Goal: Task Accomplishment & Management: Use online tool/utility

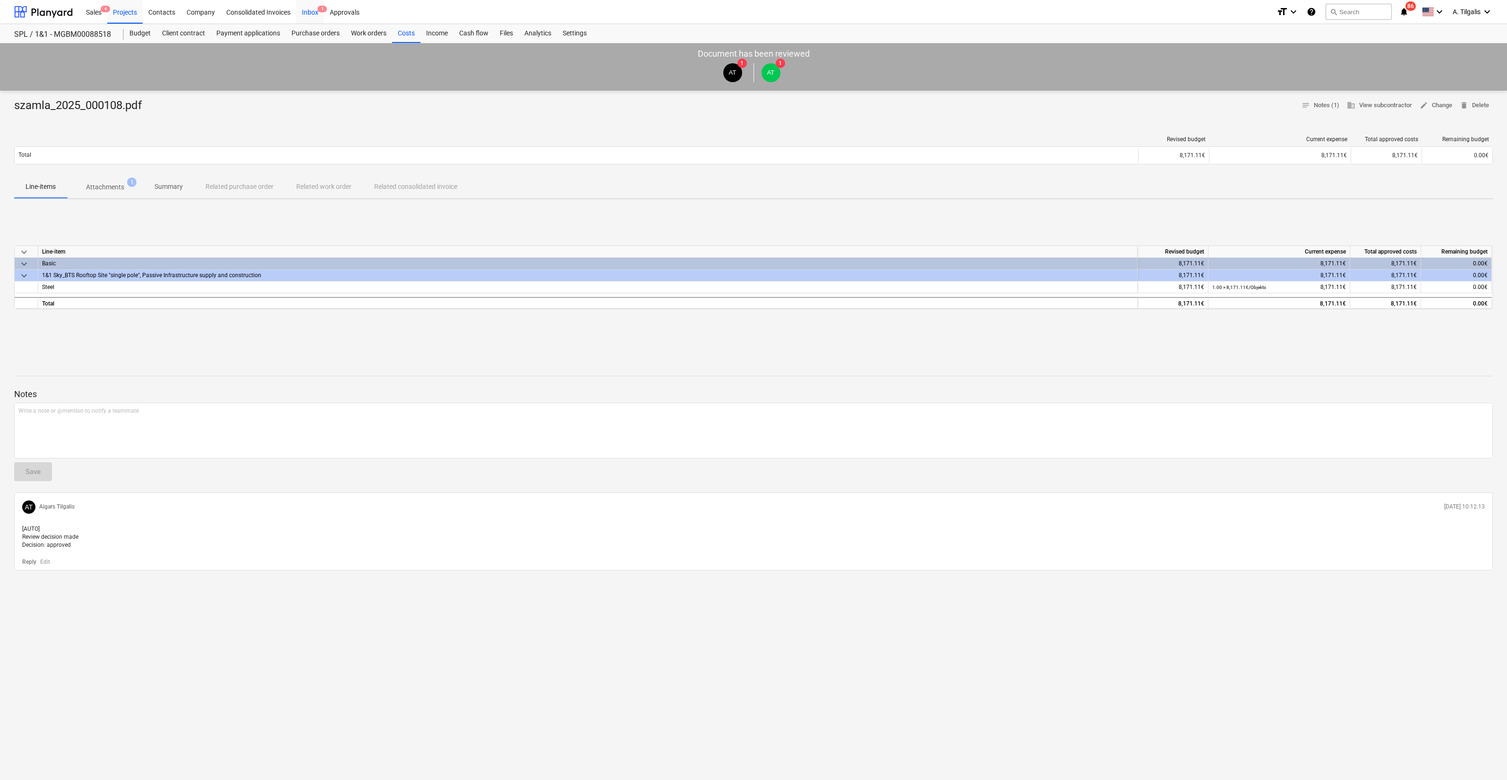
click at [317, 6] on div "Inbox 1" at bounding box center [310, 12] width 28 height 24
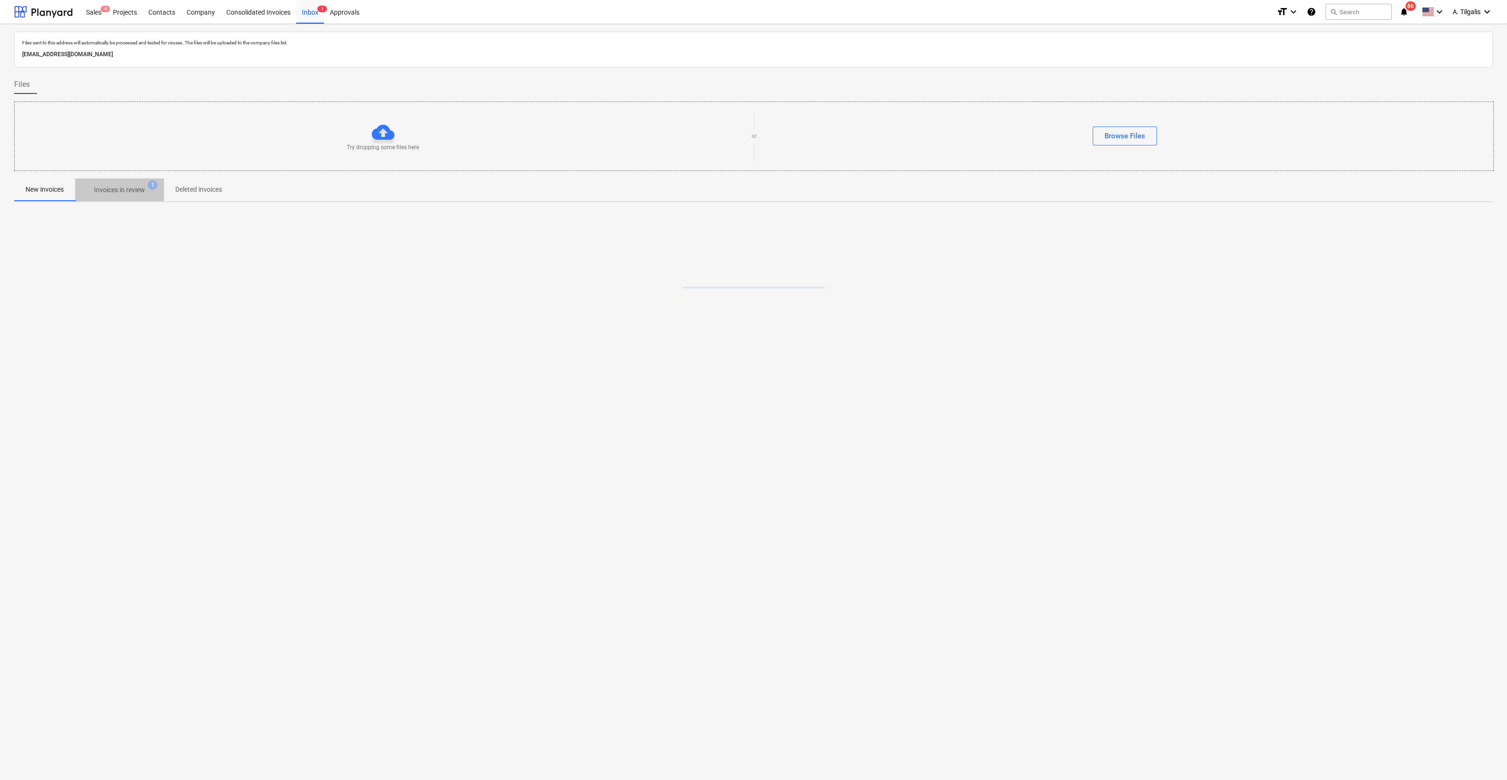
click at [123, 192] on p "Invoices in review" at bounding box center [119, 190] width 51 height 10
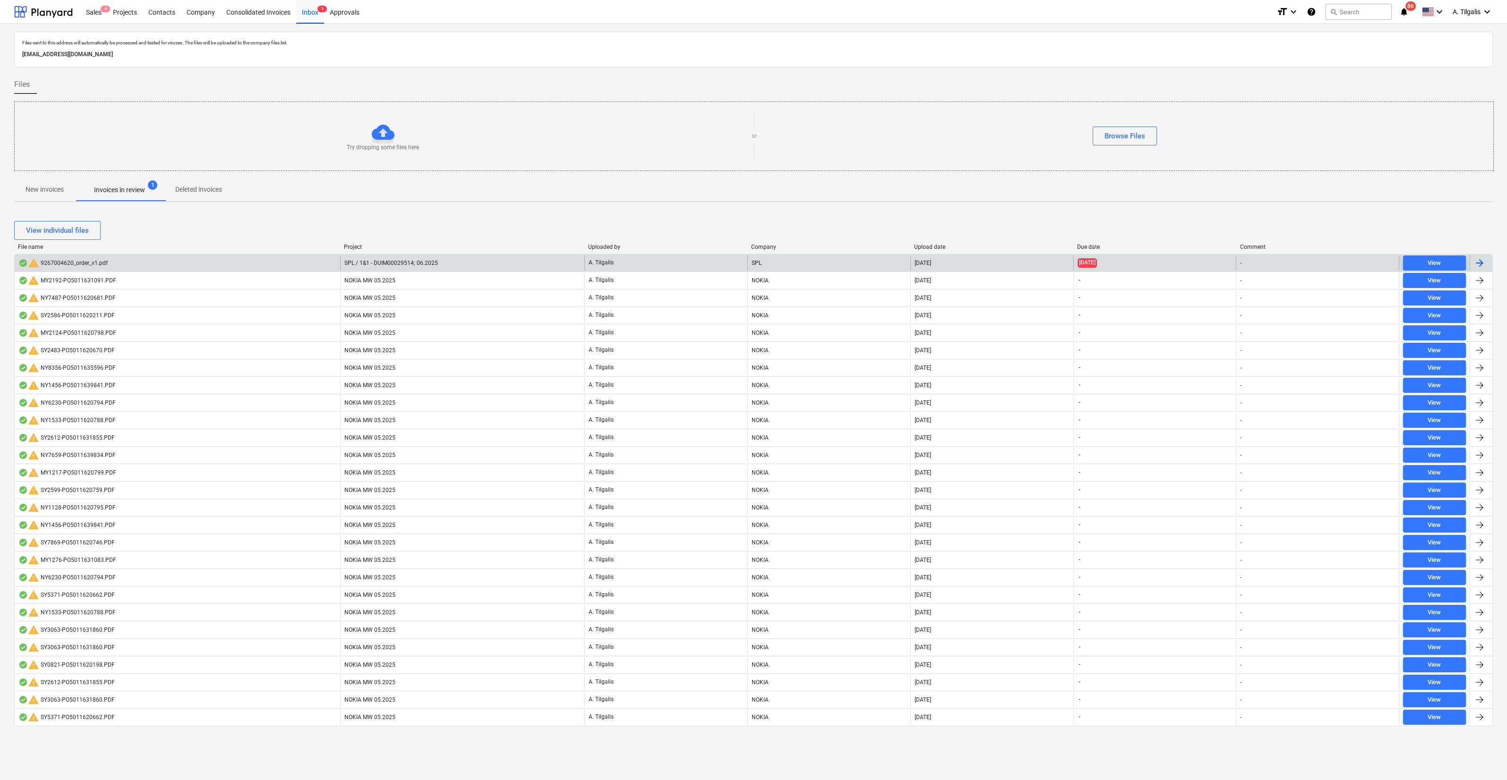
click at [198, 266] on div "warning 9267004620_order_v1.pdf" at bounding box center [178, 263] width 326 height 15
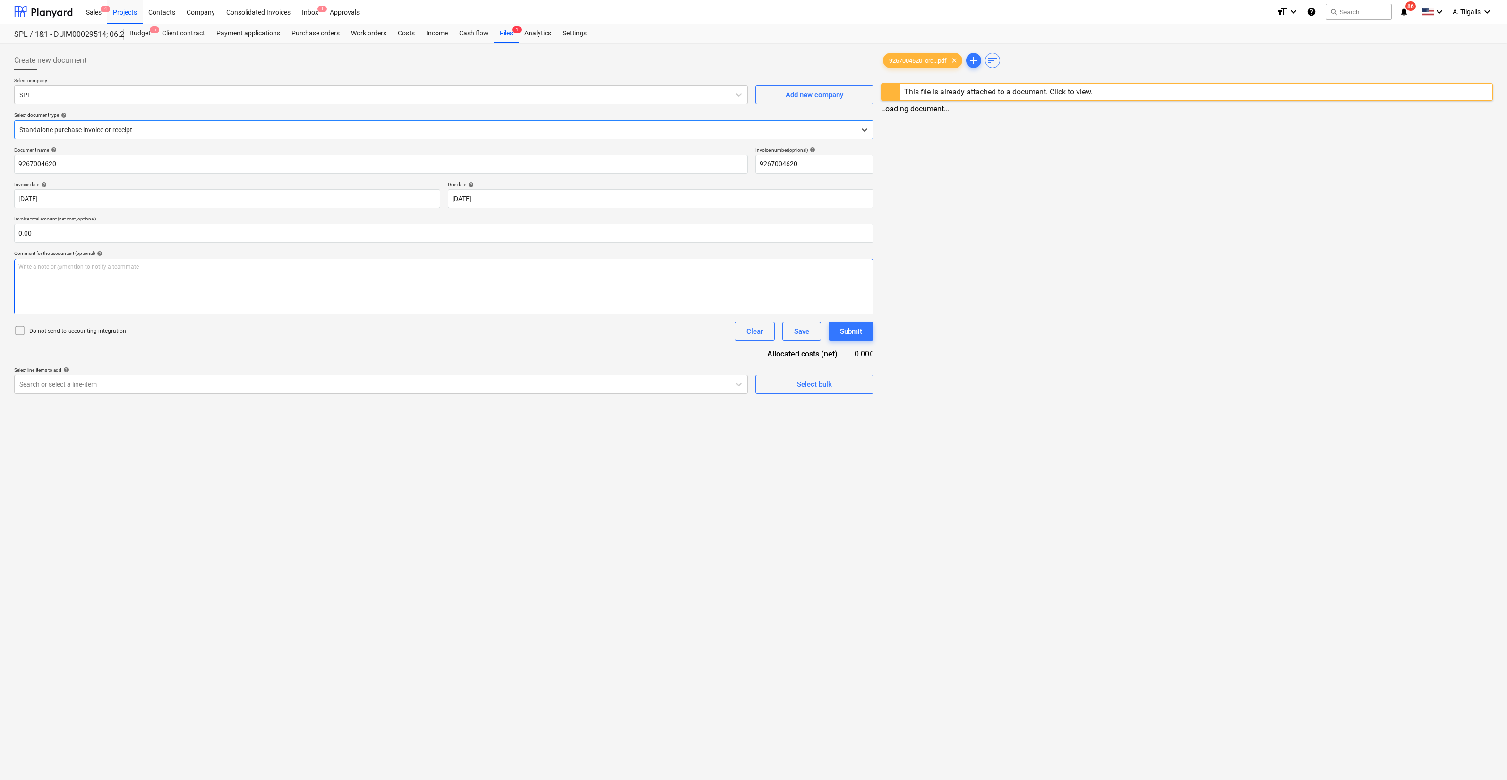
type input "9267004620"
type input "[DATE]"
